Goal: Find specific page/section: Find specific page/section

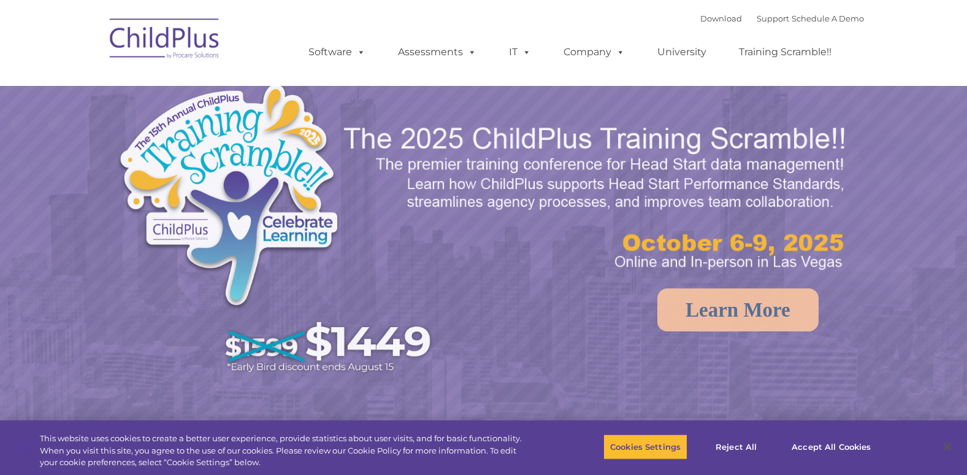
select select "MEDIUM"
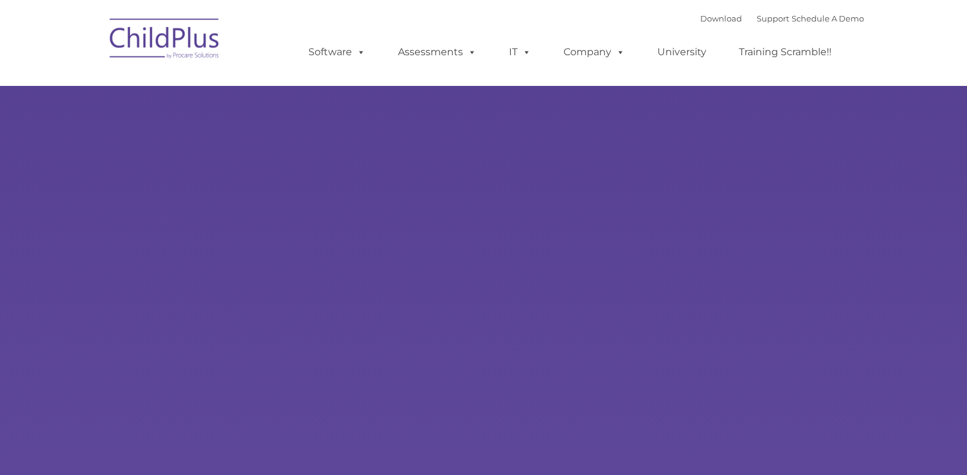
type input ""
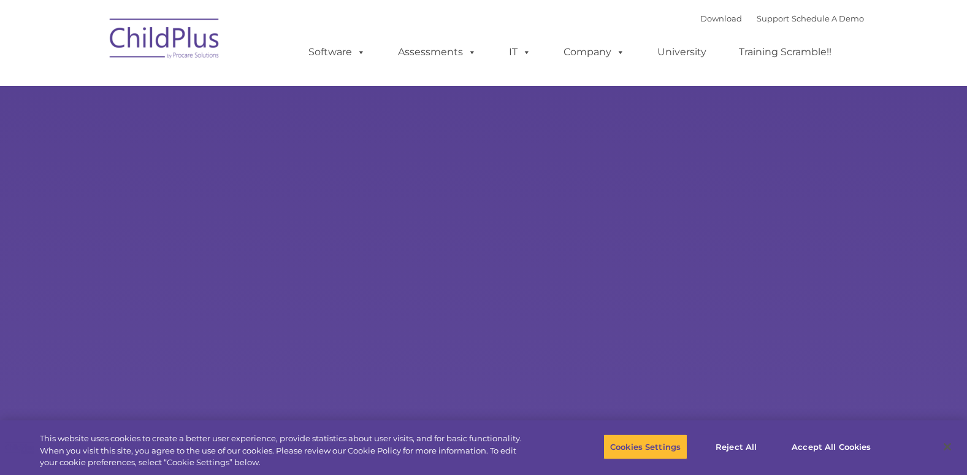
select select "MEDIUM"
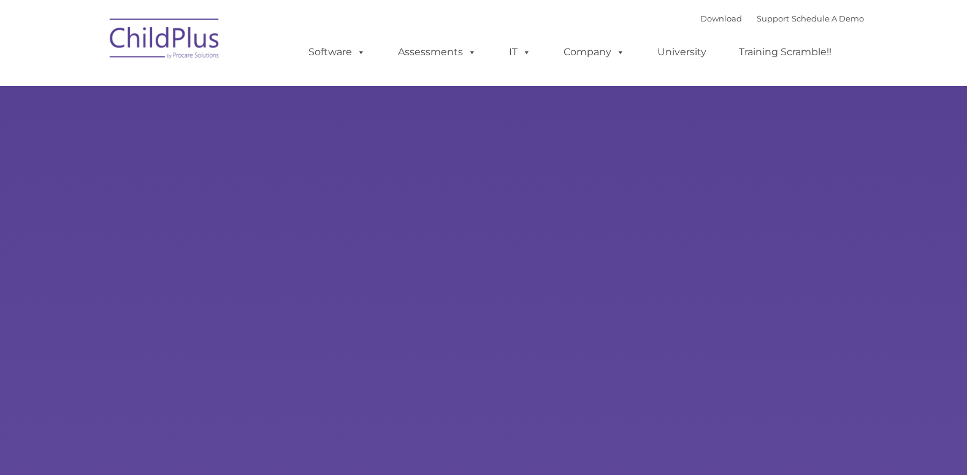
type input ""
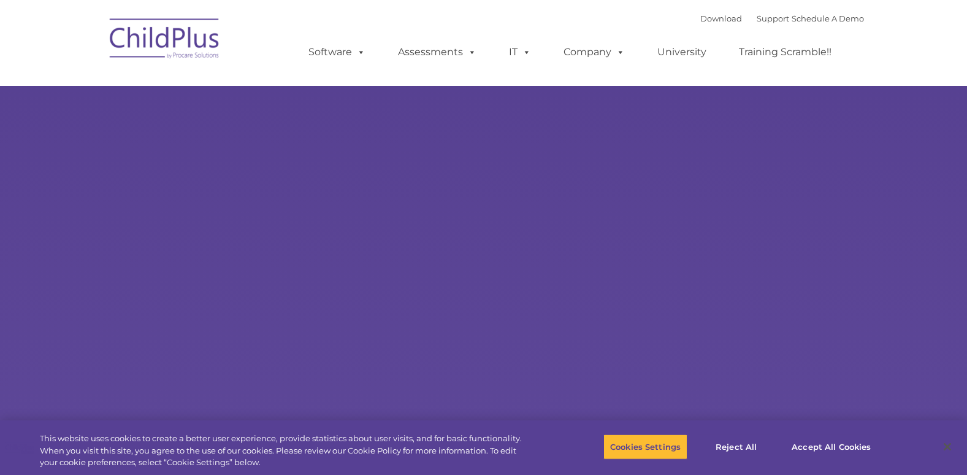
select select "MEDIUM"
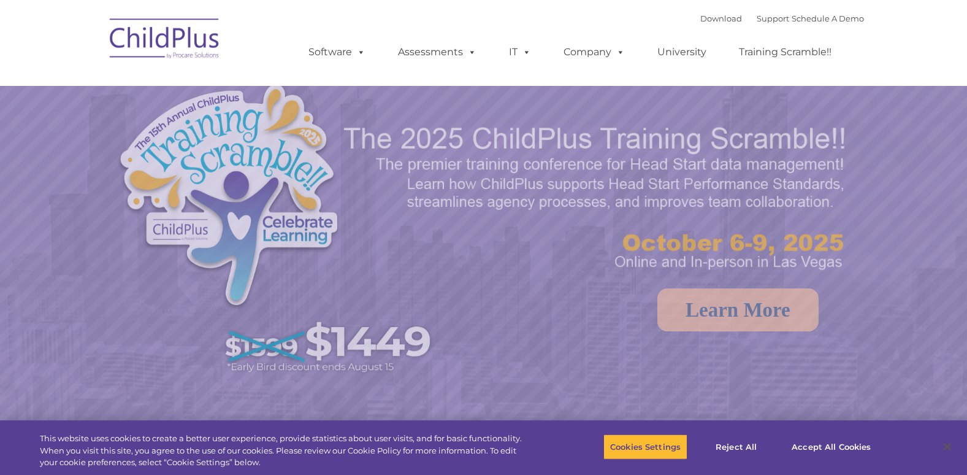
select select "MEDIUM"
